Goal: Task Accomplishment & Management: Manage account settings

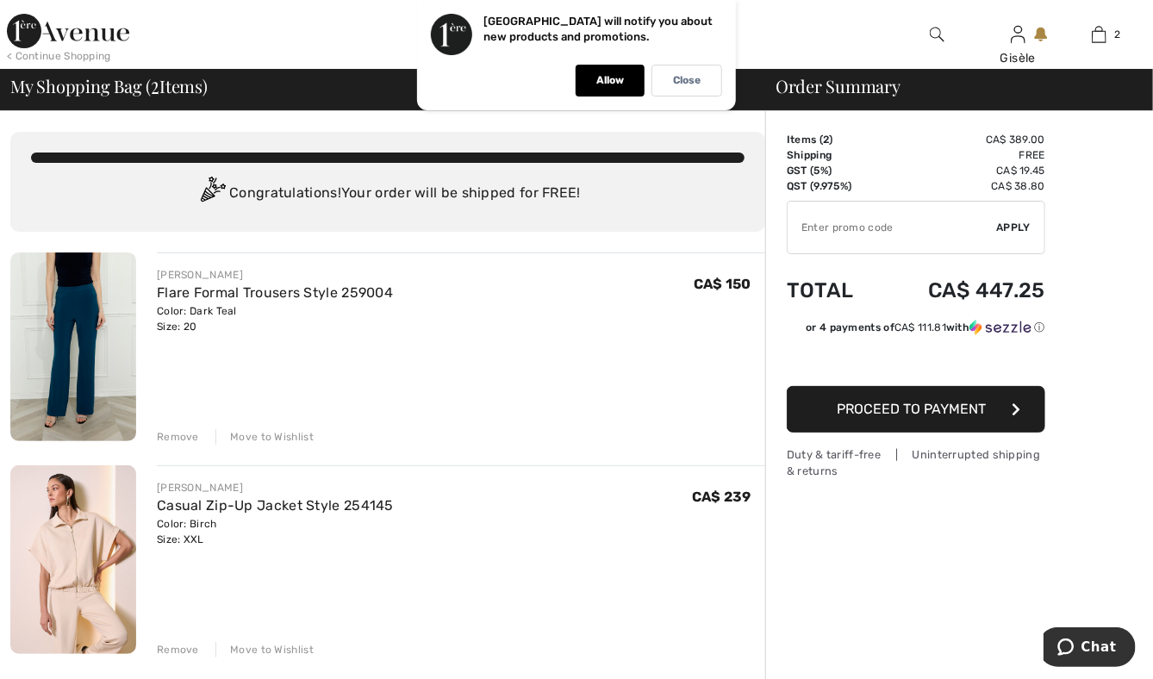
click at [56, 339] on img at bounding box center [73, 346] width 126 height 189
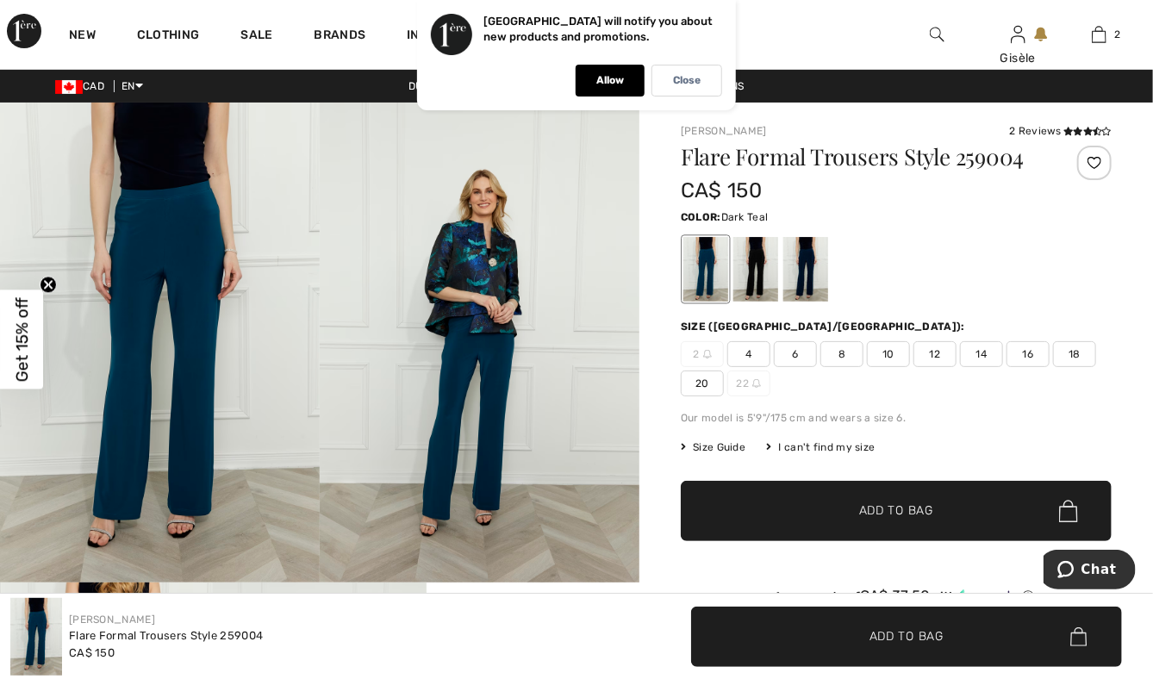
click at [12, 319] on span "Get 15% off" at bounding box center [22, 339] width 20 height 84
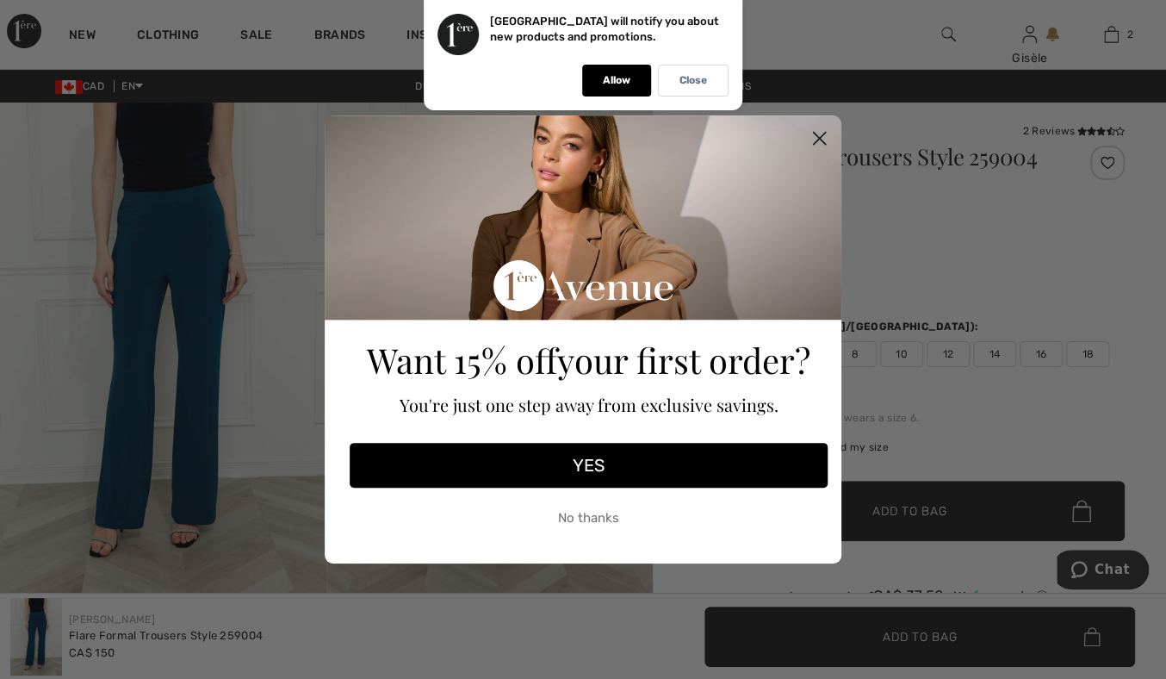
click at [817, 140] on icon "Close dialog" at bounding box center [820, 139] width 12 height 12
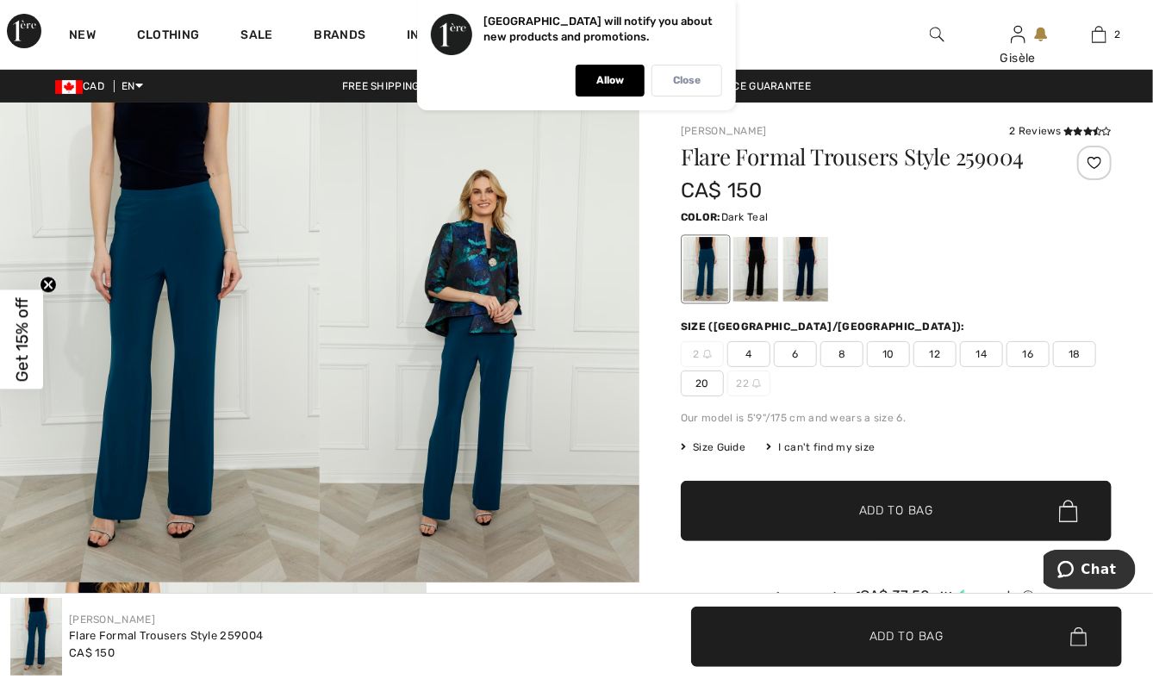
click at [691, 81] on p "Close" at bounding box center [687, 80] width 28 height 13
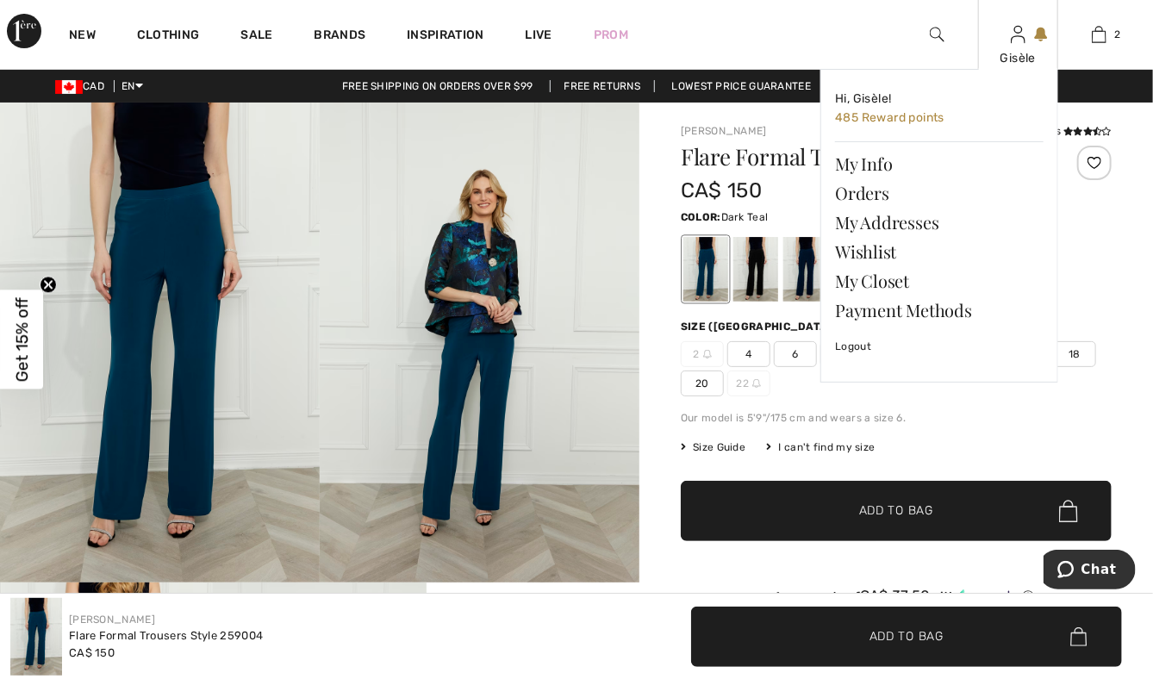
click at [1017, 41] on img at bounding box center [1018, 34] width 15 height 21
